Goal: Task Accomplishment & Management: Use online tool/utility

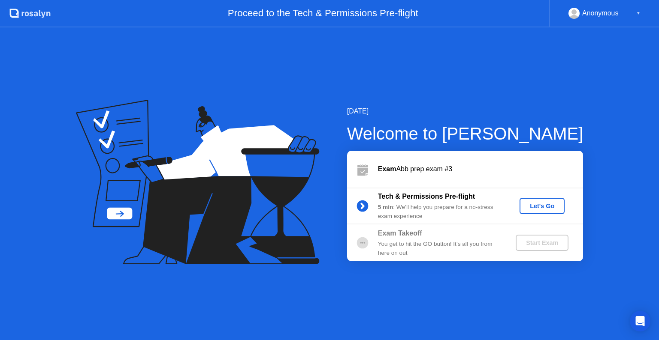
click at [539, 207] on div "Let's Go" at bounding box center [542, 206] width 38 height 7
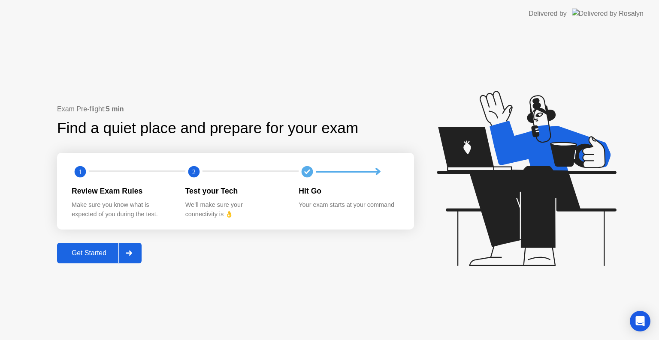
click at [93, 257] on div "Get Started" at bounding box center [89, 254] width 59 height 8
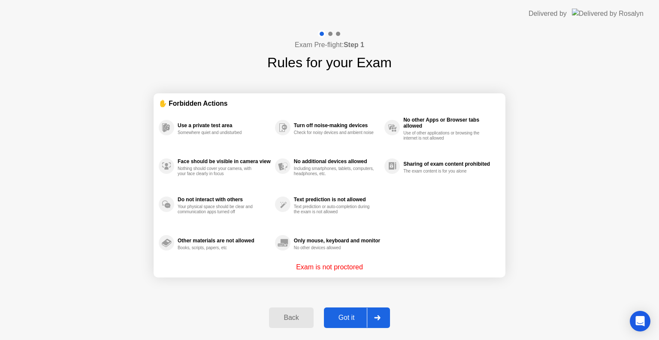
click at [345, 318] on div "Got it" at bounding box center [346, 318] width 40 height 8
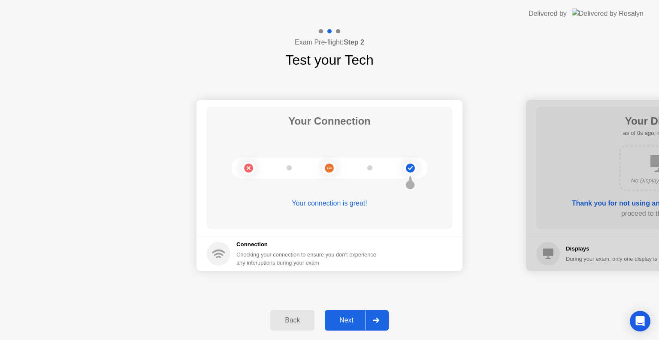
click at [345, 318] on div "Next" at bounding box center [346, 321] width 38 height 8
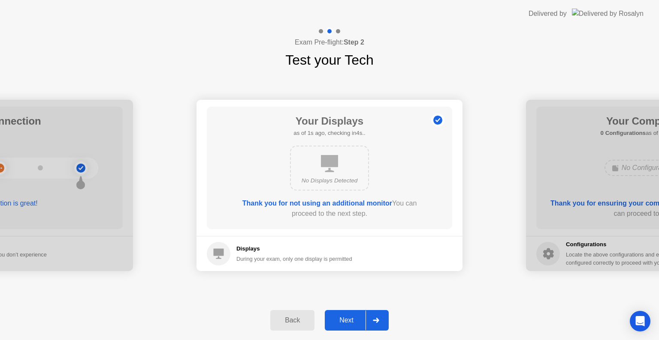
click at [345, 318] on div "Next" at bounding box center [346, 321] width 38 height 8
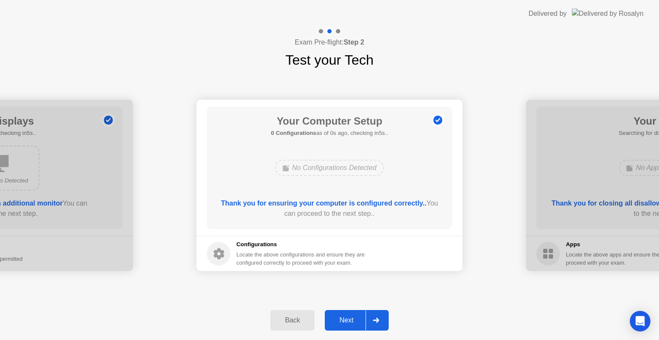
click at [345, 318] on div "Next" at bounding box center [346, 321] width 38 height 8
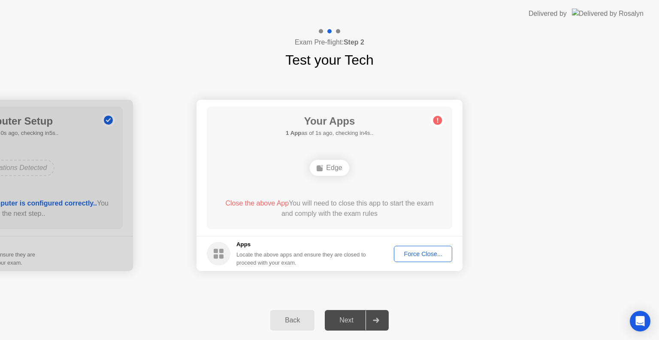
click at [431, 251] on div "Force Close..." at bounding box center [423, 254] width 52 height 7
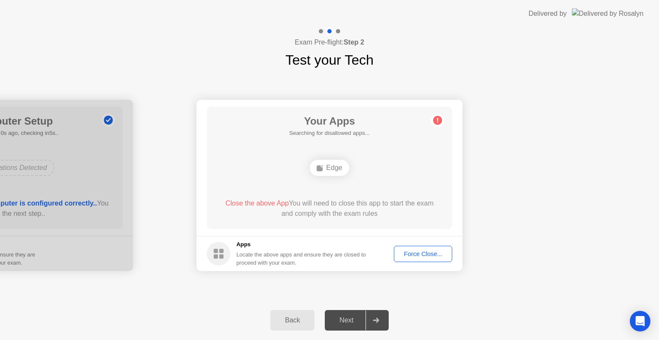
click at [422, 255] on div "Force Close..." at bounding box center [423, 254] width 52 height 7
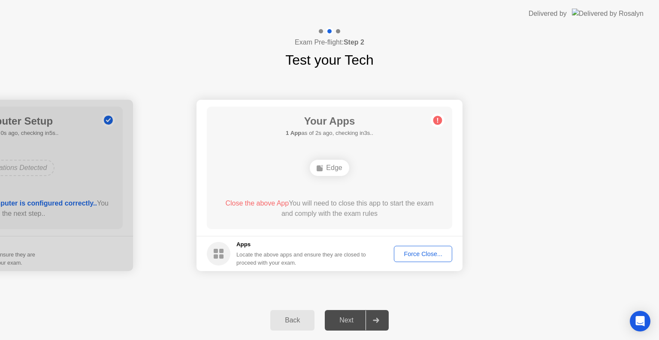
click at [366, 222] on div "Close the above App You will need to close this app to start the exam and compl…" at bounding box center [329, 211] width 221 height 24
click at [442, 251] on div "Force Close..." at bounding box center [423, 254] width 52 height 7
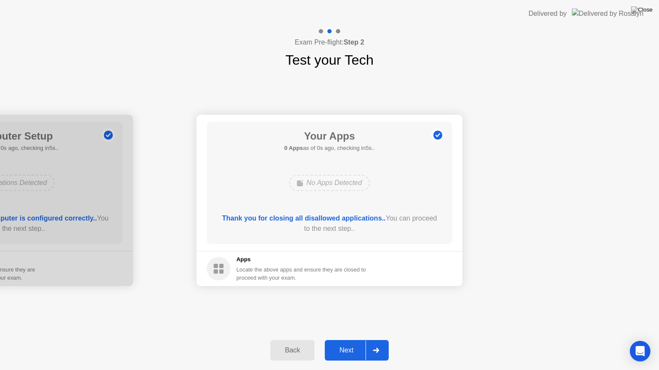
click at [356, 234] on div "Thank you for closing all disallowed applications.. You can proceed to the next…" at bounding box center [329, 224] width 221 height 21
click at [346, 340] on div "Next" at bounding box center [346, 351] width 38 height 8
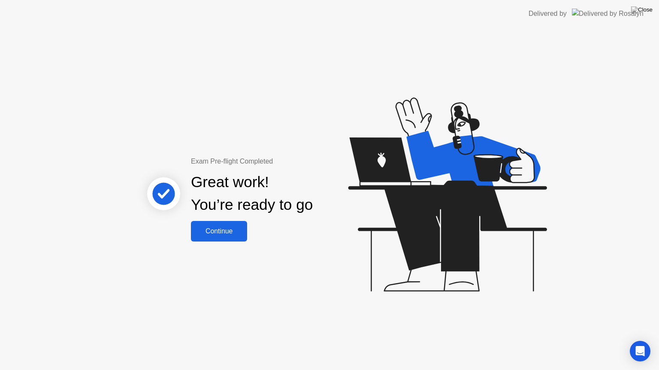
click at [230, 230] on div "Continue" at bounding box center [218, 232] width 51 height 8
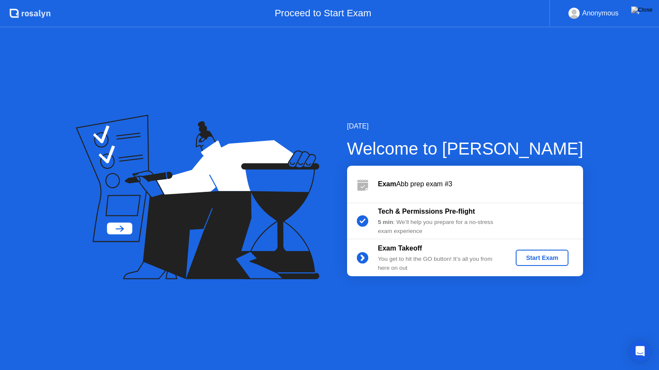
click at [533, 256] on div "Start Exam" at bounding box center [542, 258] width 46 height 7
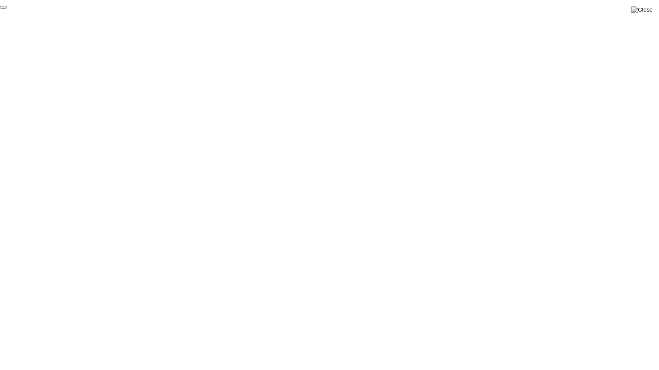
click div "End Proctoring Session"
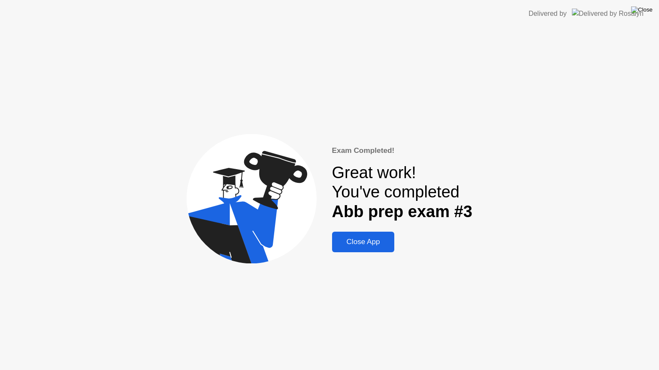
click at [648, 10] on img at bounding box center [641, 9] width 21 height 7
